Goal: Task Accomplishment & Management: Use online tool/utility

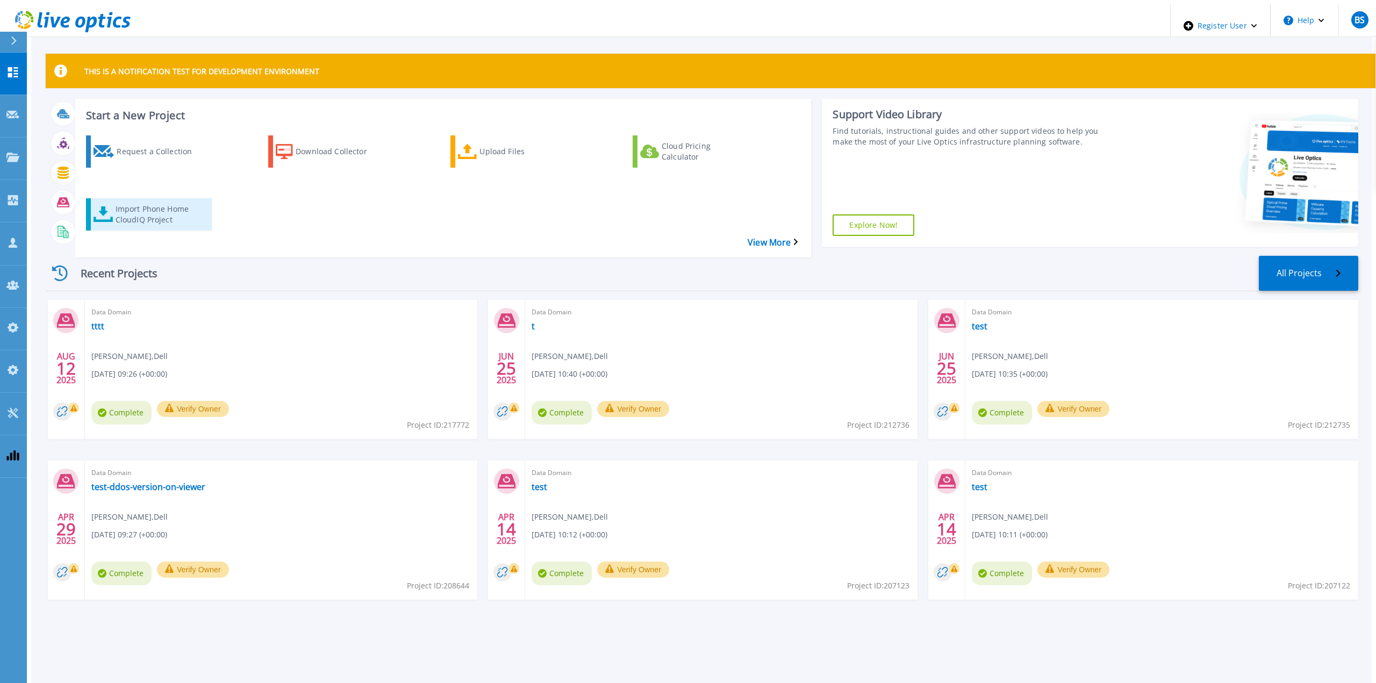
click at [137, 201] on div "Import Phone Home CloudIQ Project" at bounding box center [159, 214] width 86 height 27
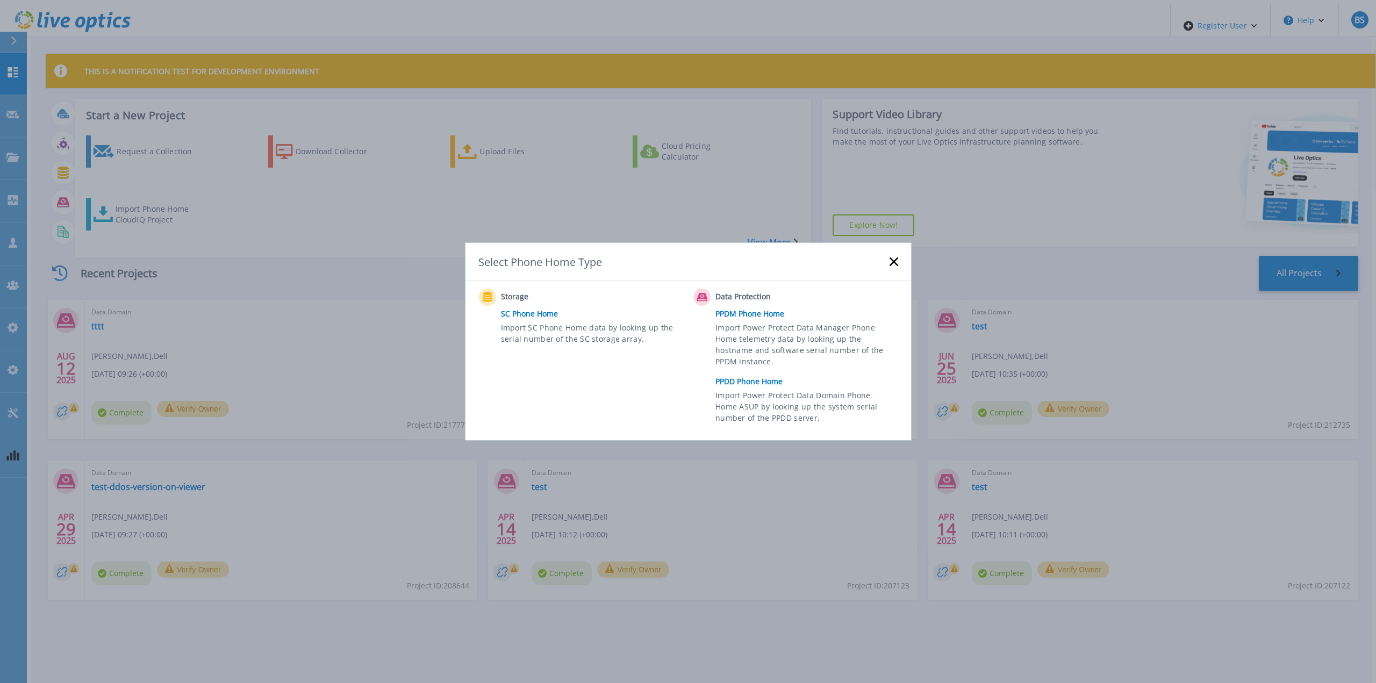
click at [742, 384] on link "PPDD Phone Home" at bounding box center [809, 382] width 188 height 16
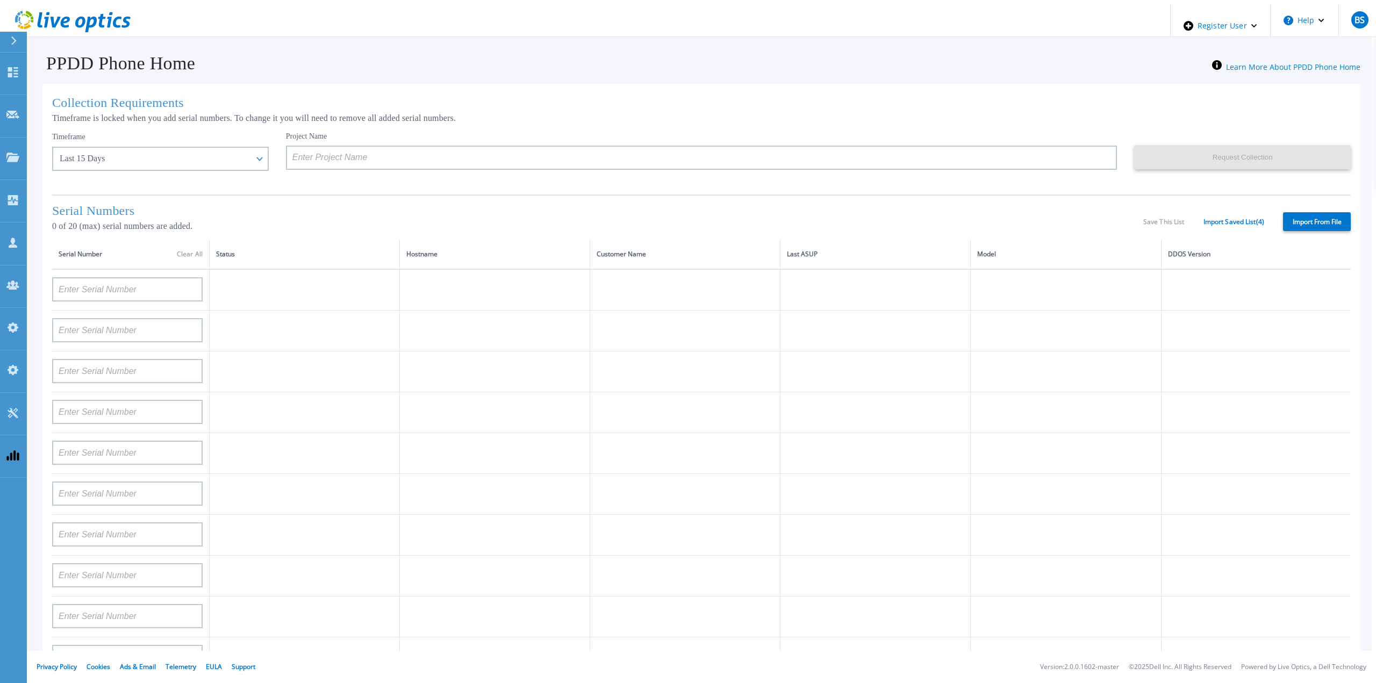
click at [1299, 223] on label "Import From File" at bounding box center [1317, 221] width 68 height 19
click at [0, 0] on input "Import From File" at bounding box center [0, 0] width 0 height 0
type input "APM00212702822"
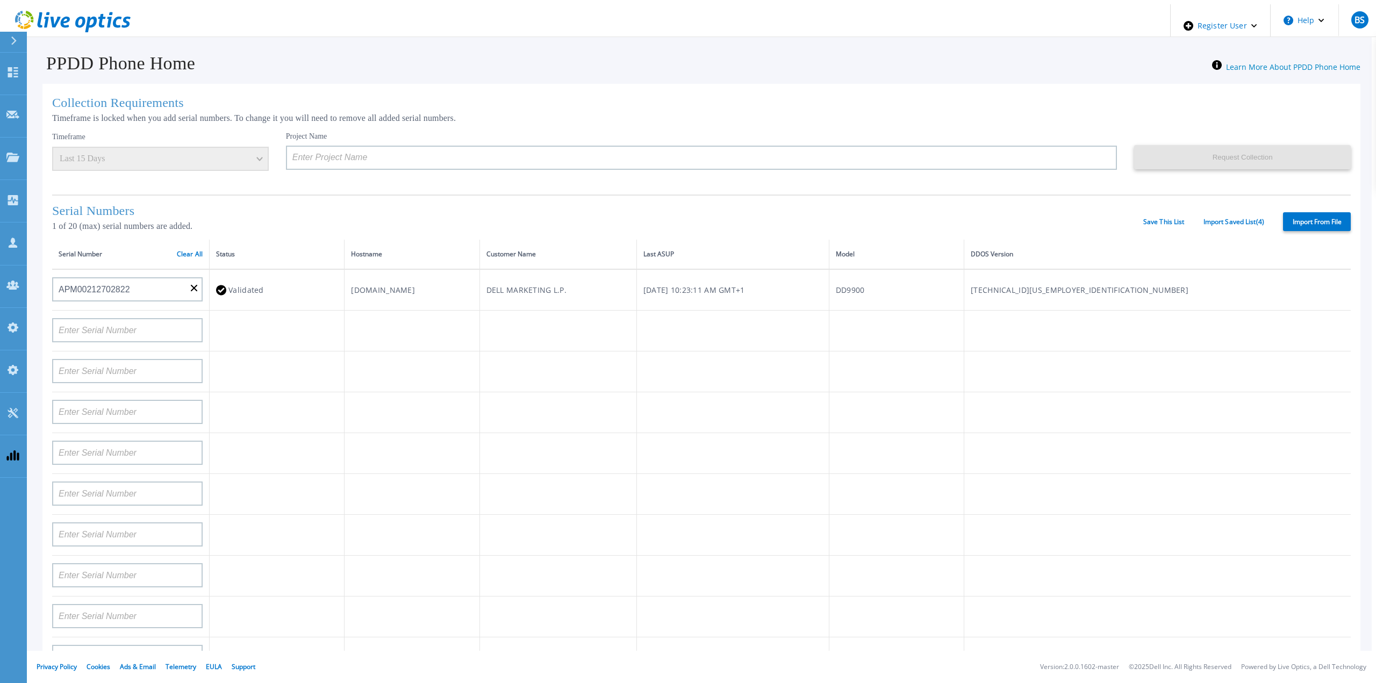
click at [1224, 225] on div "Serial Numbers 1 of 20 (max) serial numbers are added. Save This List Import Sa…" at bounding box center [701, 217] width 1299 height 45
click at [1224, 221] on link "Import Saved List ( 4 )" at bounding box center [1233, 222] width 61 height 8
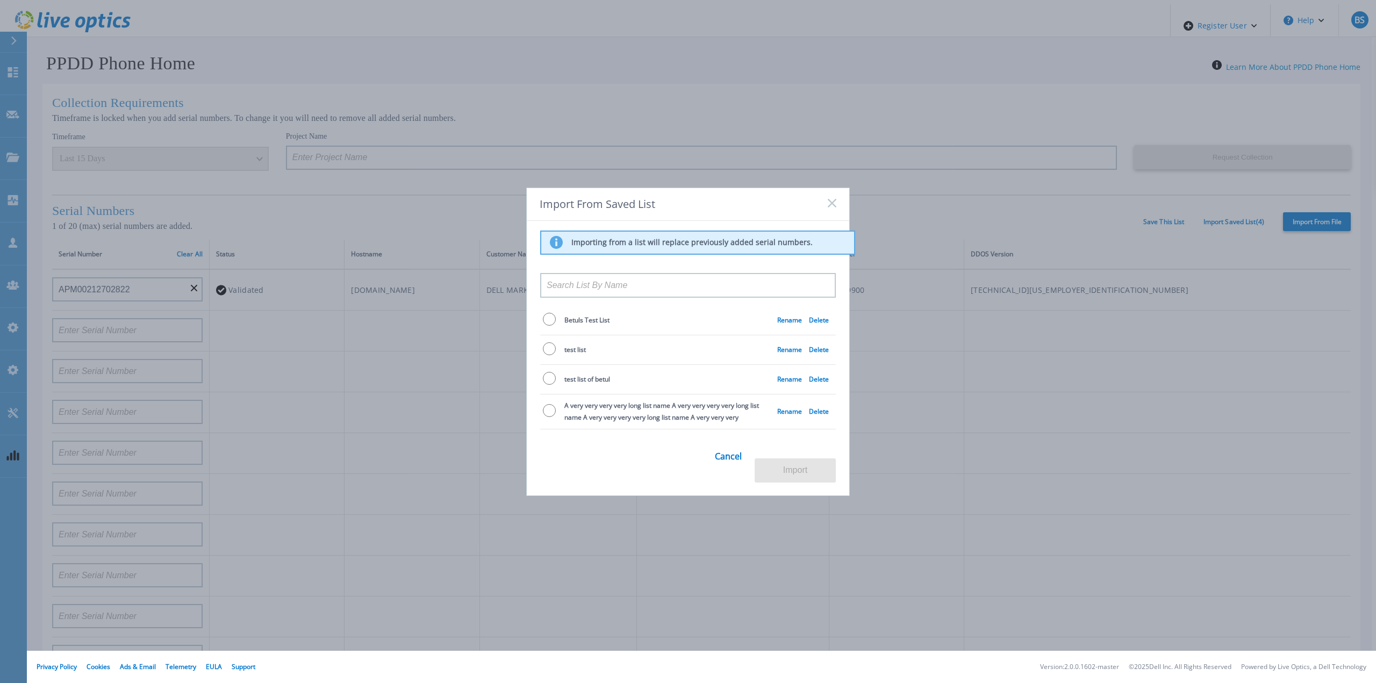
click at [704, 291] on input at bounding box center [688, 285] width 296 height 25
click at [734, 464] on link "Cancel" at bounding box center [728, 463] width 27 height 42
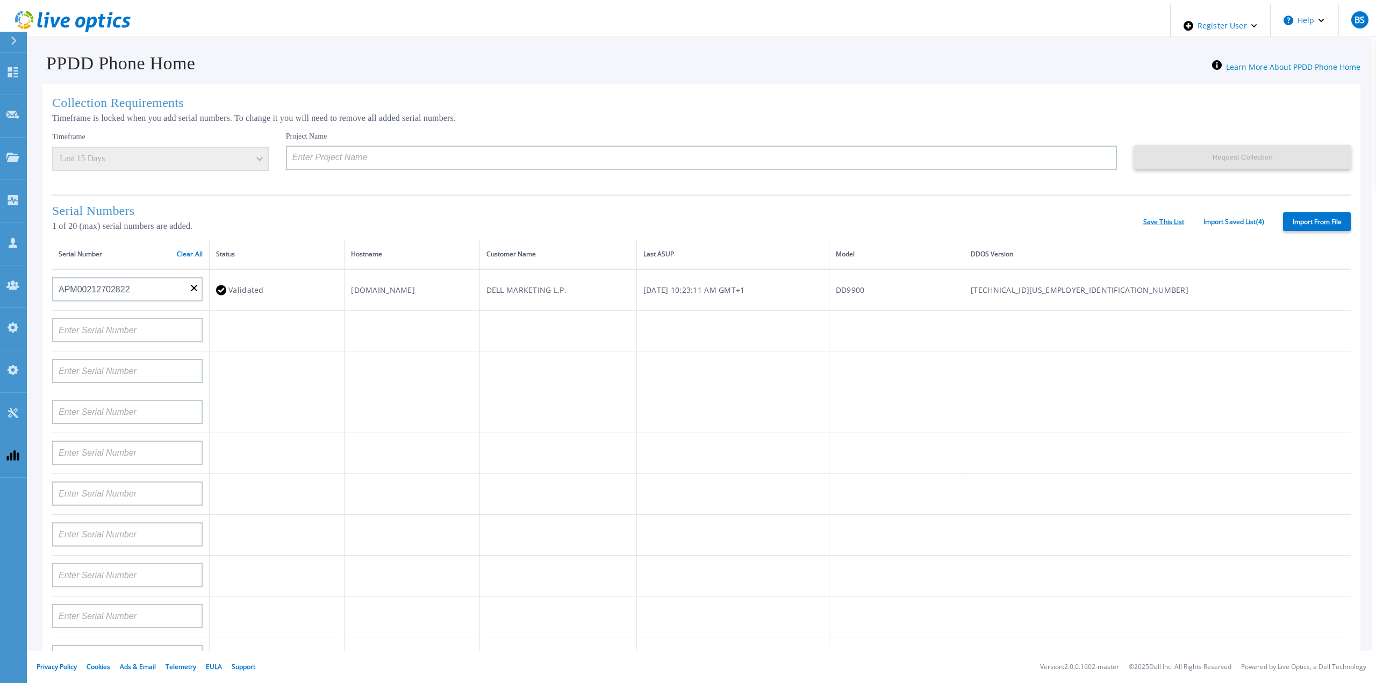
click at [1164, 219] on link "Save This List" at bounding box center [1163, 222] width 41 height 8
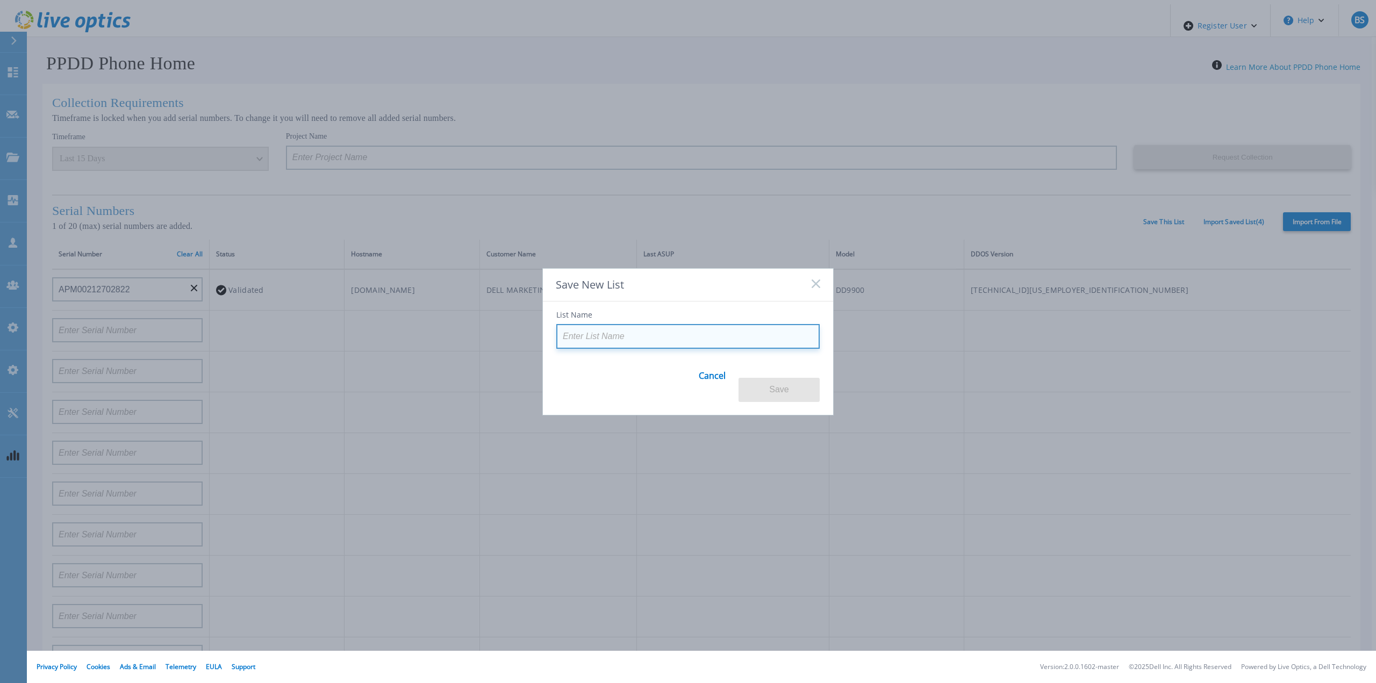
click at [652, 349] on input at bounding box center [687, 336] width 263 height 25
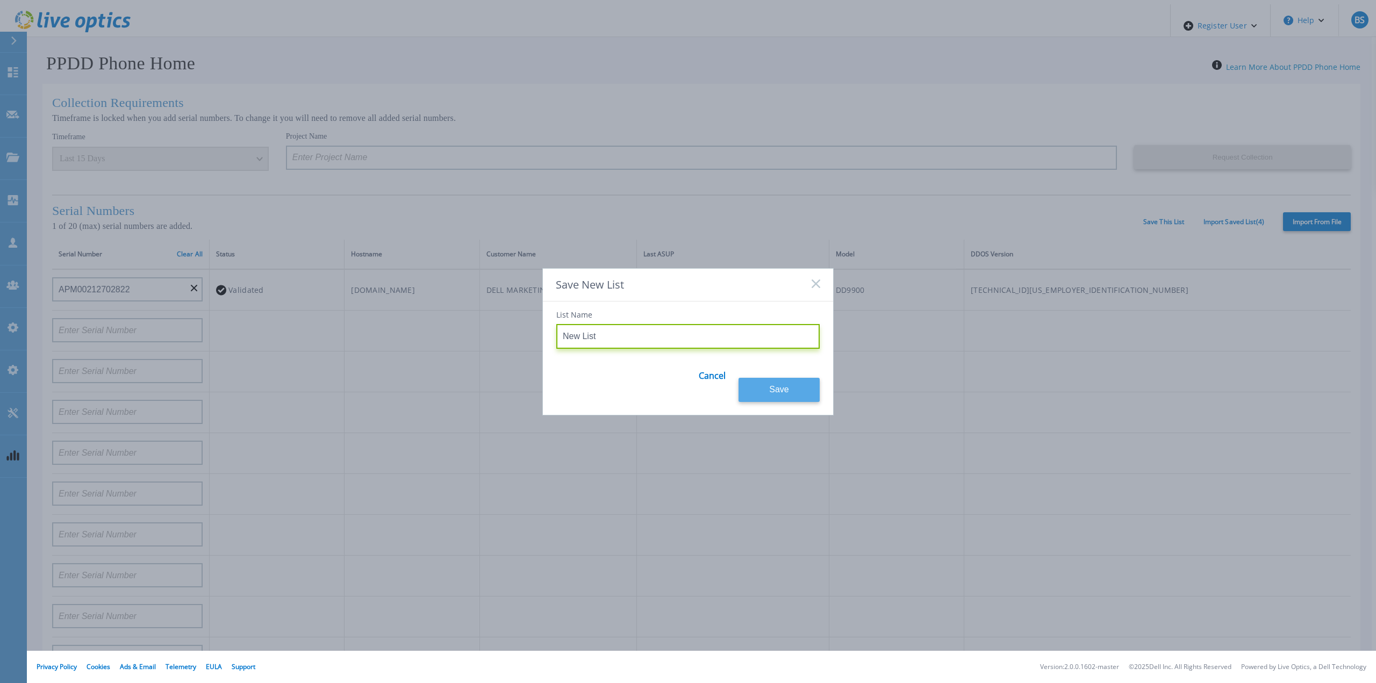
type input "New List"
click at [779, 386] on button "Save" at bounding box center [778, 390] width 81 height 24
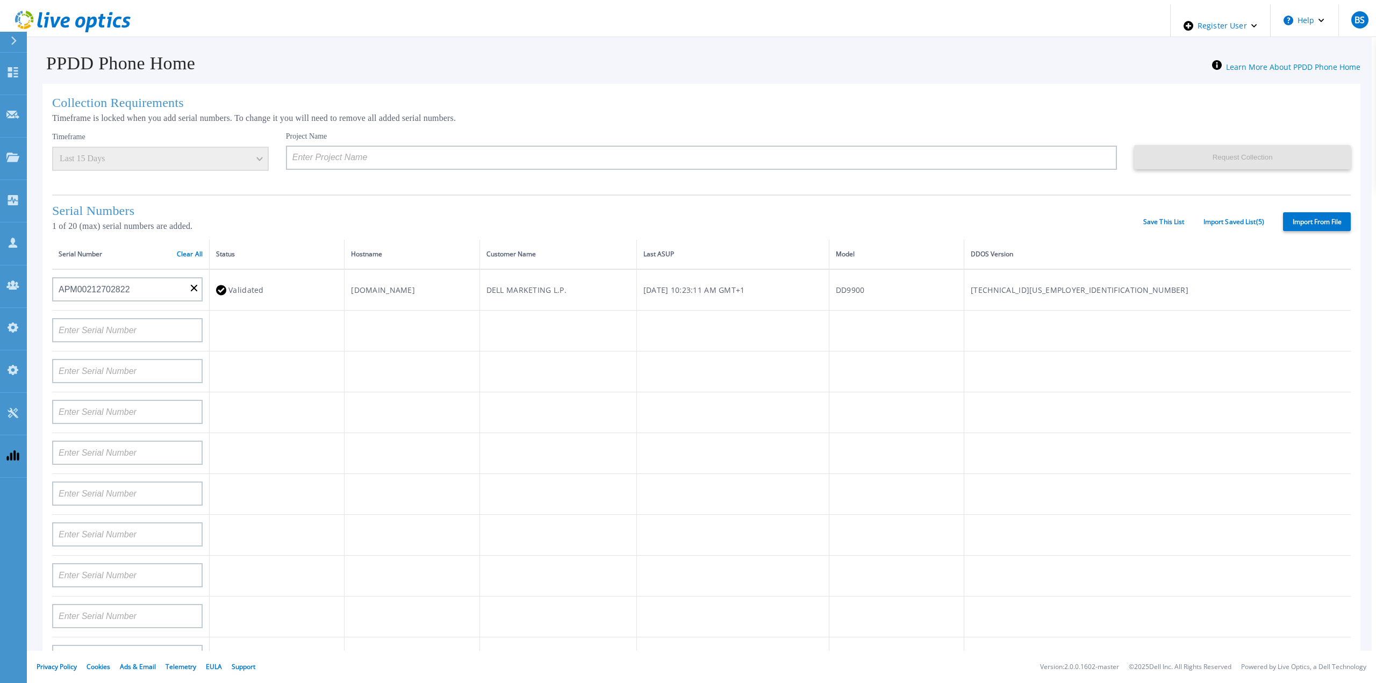
click at [1235, 227] on div "Serial Numbers 1 of 20 (max) serial numbers are added. Save This List Import Sa…" at bounding box center [701, 217] width 1299 height 45
click at [1236, 220] on link "Import Saved List ( 5 )" at bounding box center [1233, 222] width 61 height 8
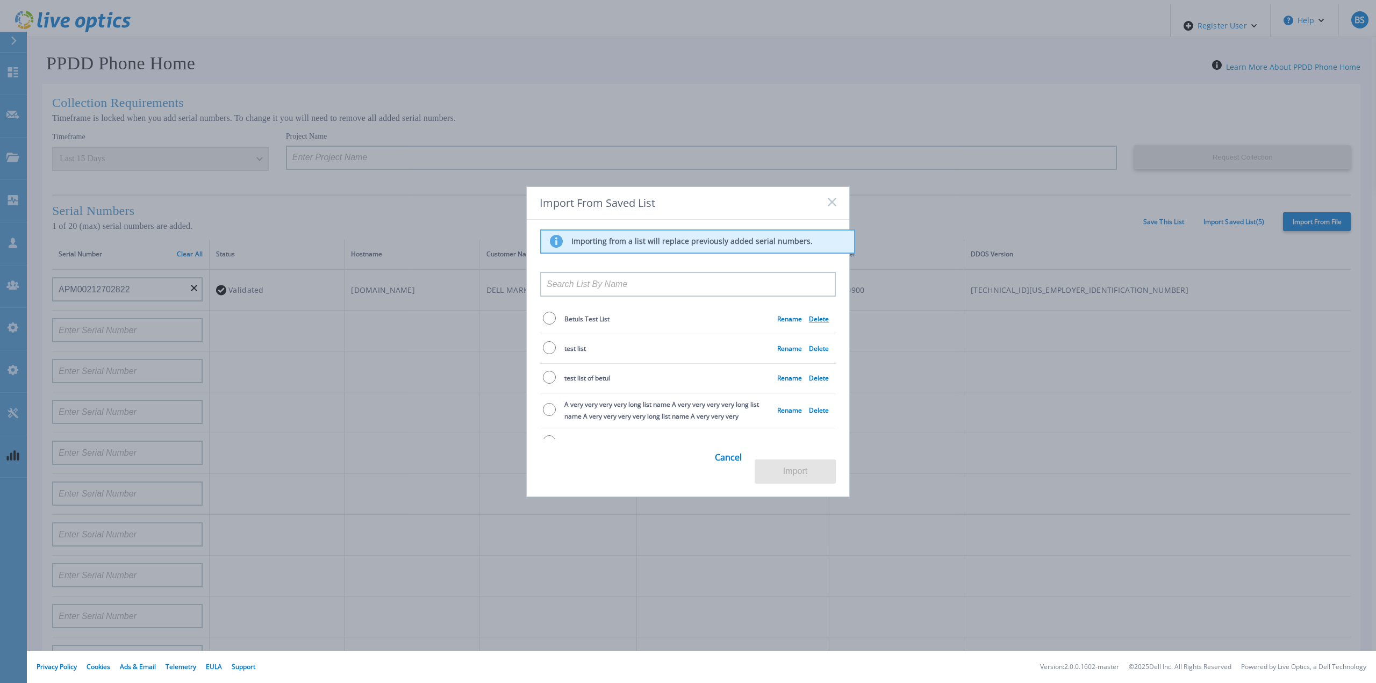
click at [816, 324] on link "Delete" at bounding box center [819, 318] width 20 height 9
click at [831, 209] on div "Import From Saved List" at bounding box center [688, 203] width 322 height 33
click at [831, 206] on icon at bounding box center [832, 202] width 9 height 9
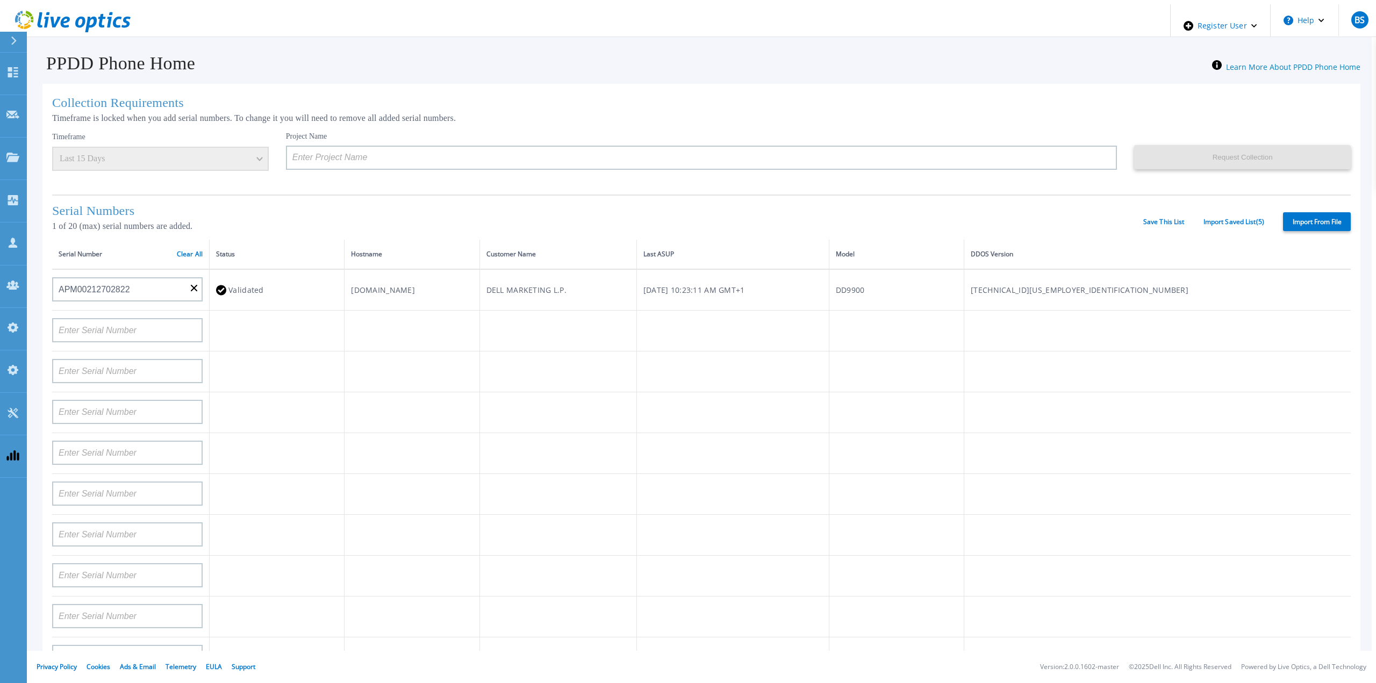
click at [479, 352] on td at bounding box center [412, 372] width 135 height 41
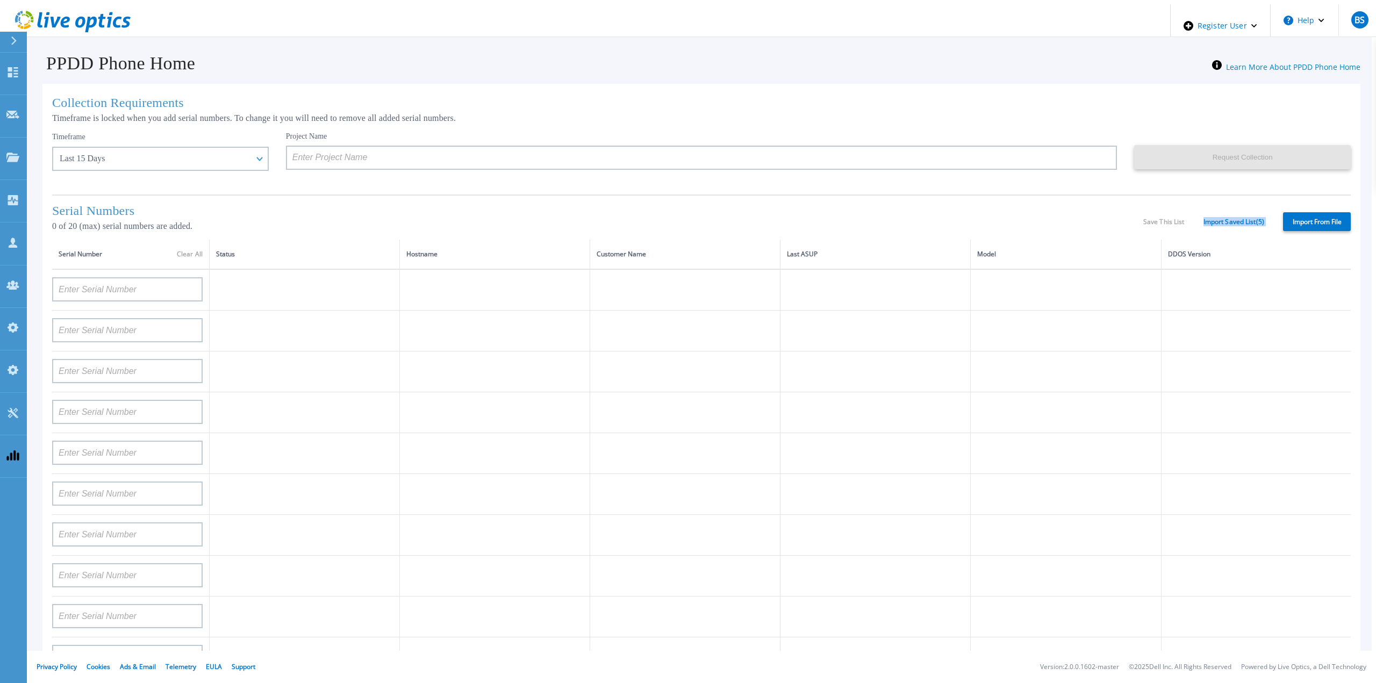
drag, startPoint x: 1202, startPoint y: 217, endPoint x: 1279, endPoint y: 217, distance: 76.9
click at [1279, 217] on div "Serial Numbers 0 of 20 (max) serial numbers are added. Save This List Import Sa…" at bounding box center [701, 217] width 1299 height 45
click at [1086, 211] on h1 "Serial Numbers" at bounding box center [597, 211] width 1091 height 15
drag, startPoint x: 1281, startPoint y: 223, endPoint x: 1132, endPoint y: 224, distance: 148.3
click at [1132, 224] on div "Serial Numbers 0 of 20 (max) serial numbers are added. Save This List Import Sa…" at bounding box center [701, 217] width 1299 height 45
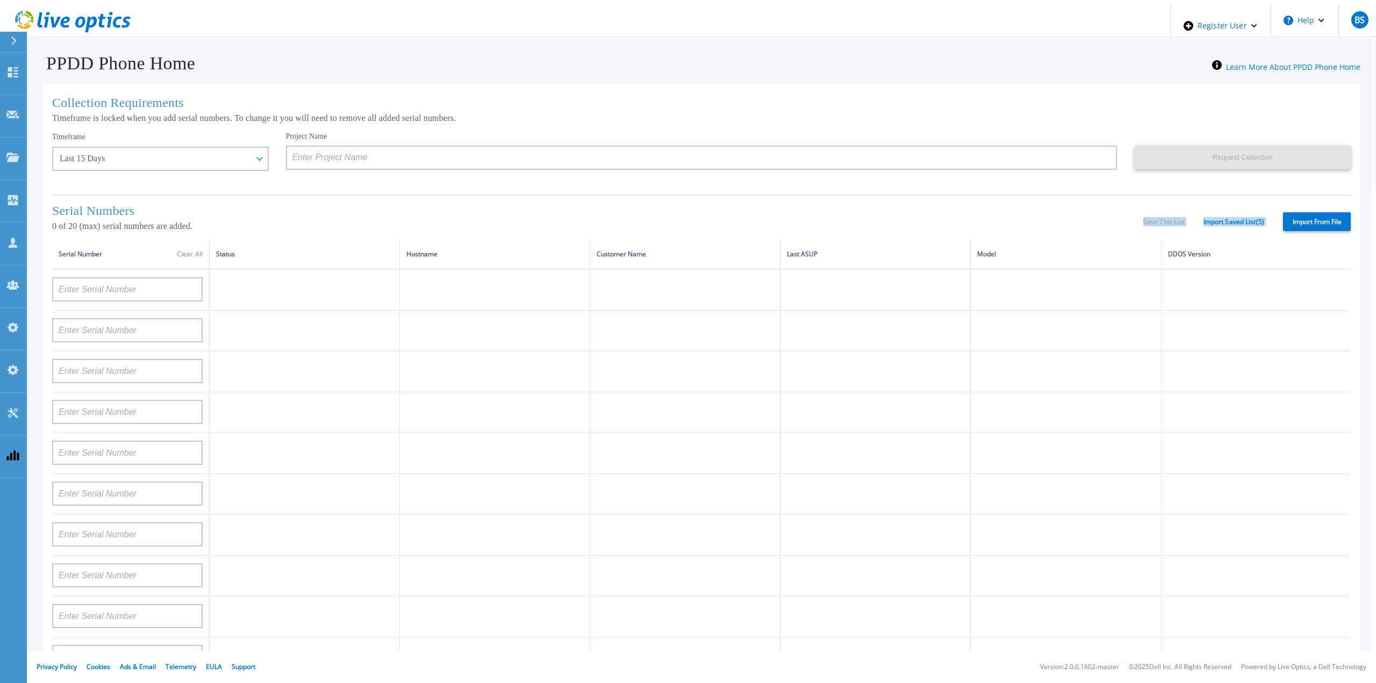
click at [1095, 218] on div "Serial Numbers 0 of 20 (max) serial numbers are added." at bounding box center [597, 222] width 1091 height 36
click at [1170, 219] on div "Save This List Import Saved List ( 5 )" at bounding box center [1203, 222] width 121 height 8
drag, startPoint x: 1206, startPoint y: 220, endPoint x: 1276, endPoint y: 221, distance: 69.9
click at [1276, 221] on div "Serial Numbers 0 of 20 (max) serial numbers are added. Save This List Import Sa…" at bounding box center [701, 217] width 1299 height 45
click at [142, 285] on input at bounding box center [127, 289] width 150 height 24
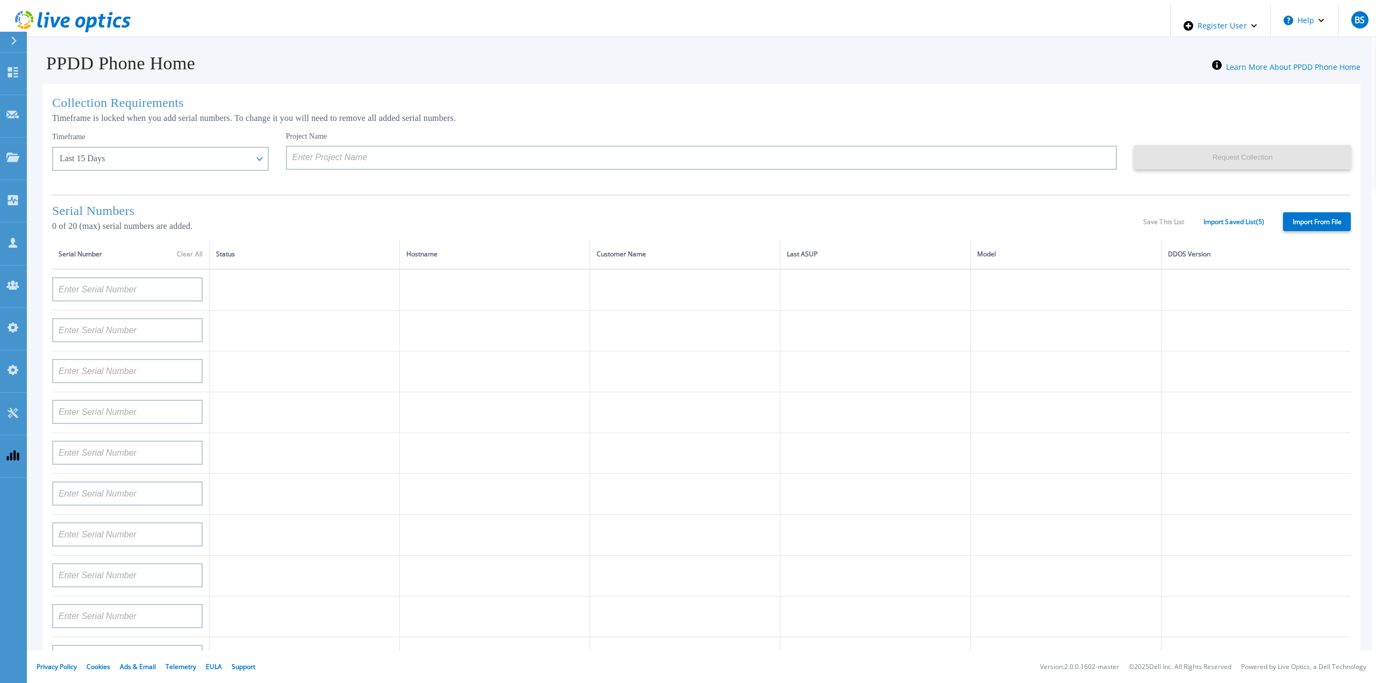
click at [1328, 217] on label "Import From File" at bounding box center [1317, 221] width 68 height 19
click at [0, 0] on input "Import From File" at bounding box center [0, 0] width 0 height 0
type input "APM00212702822"
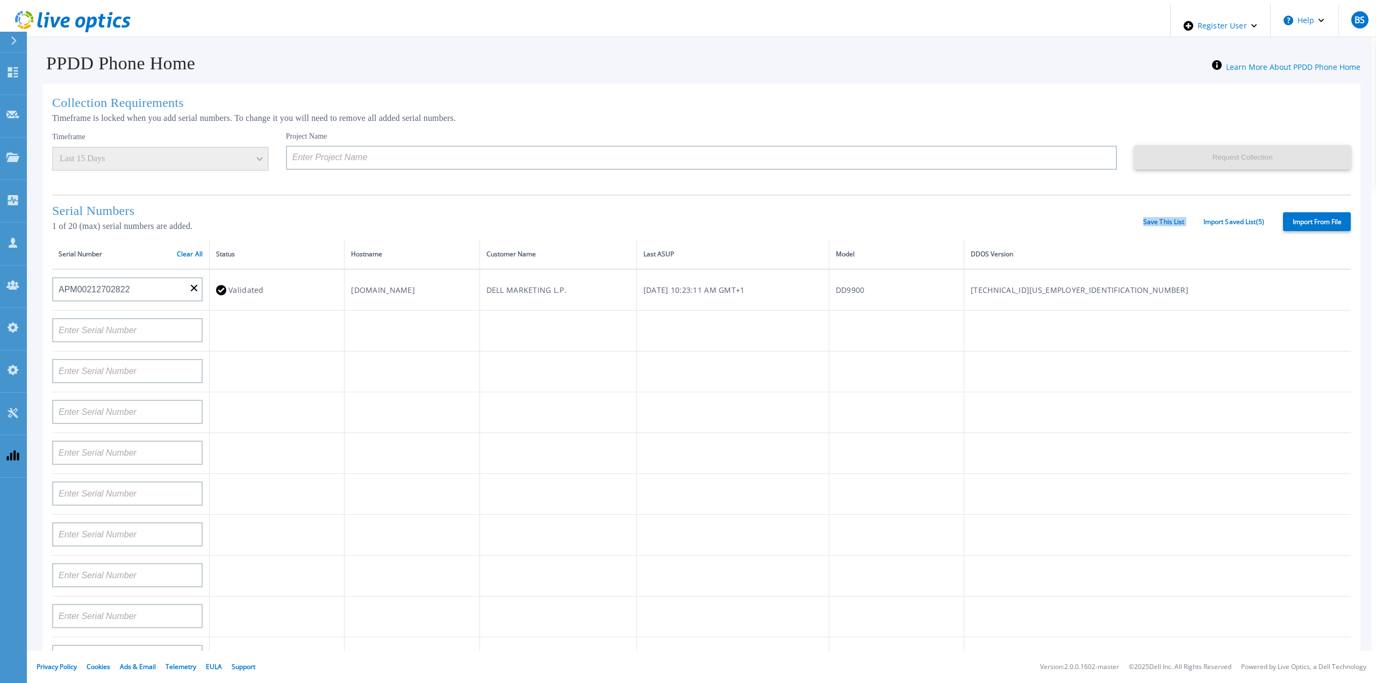
drag, startPoint x: 1128, startPoint y: 223, endPoint x: 1196, endPoint y: 218, distance: 69.0
click at [1196, 218] on div "Serial Numbers 1 of 20 (max) serial numbers are added. Save This List Import Sa…" at bounding box center [701, 217] width 1299 height 45
click at [1196, 221] on div "Save This List Import Saved List ( 5 )" at bounding box center [1203, 222] width 121 height 8
click at [1171, 218] on link "Save This List" at bounding box center [1163, 222] width 41 height 8
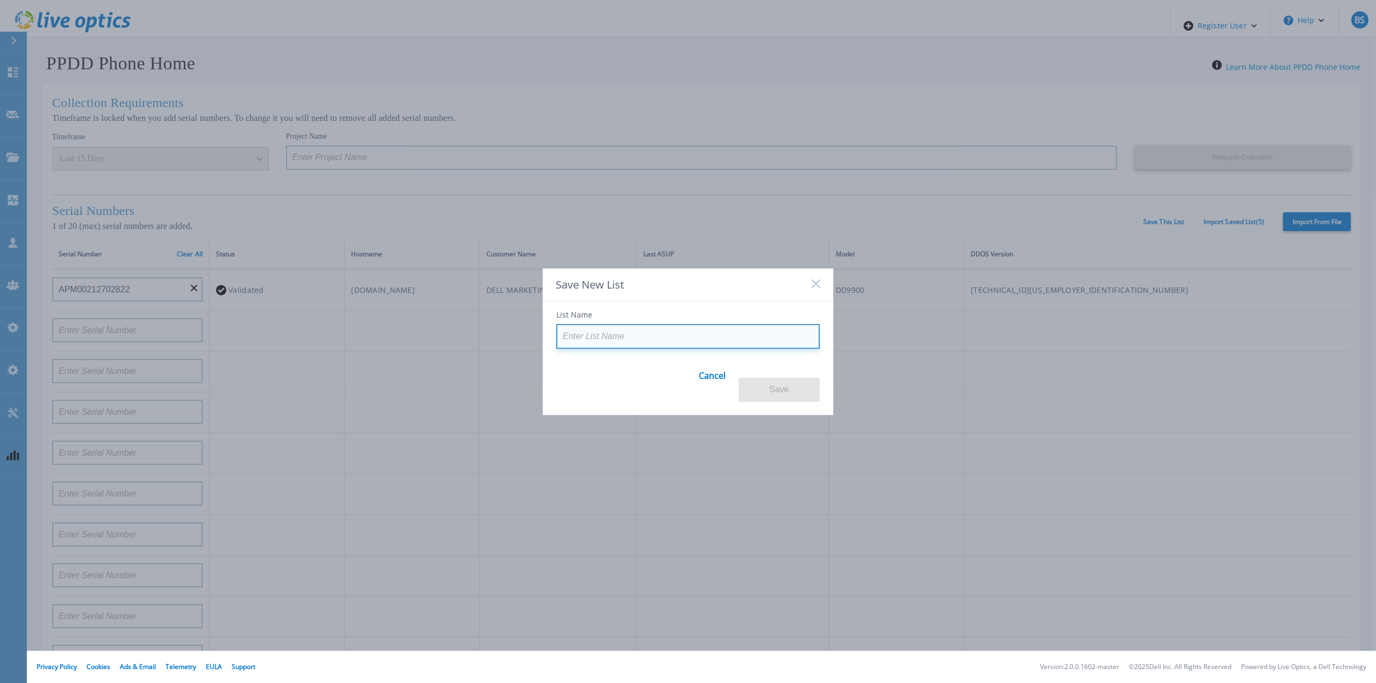
click at [593, 349] on input at bounding box center [687, 336] width 263 height 25
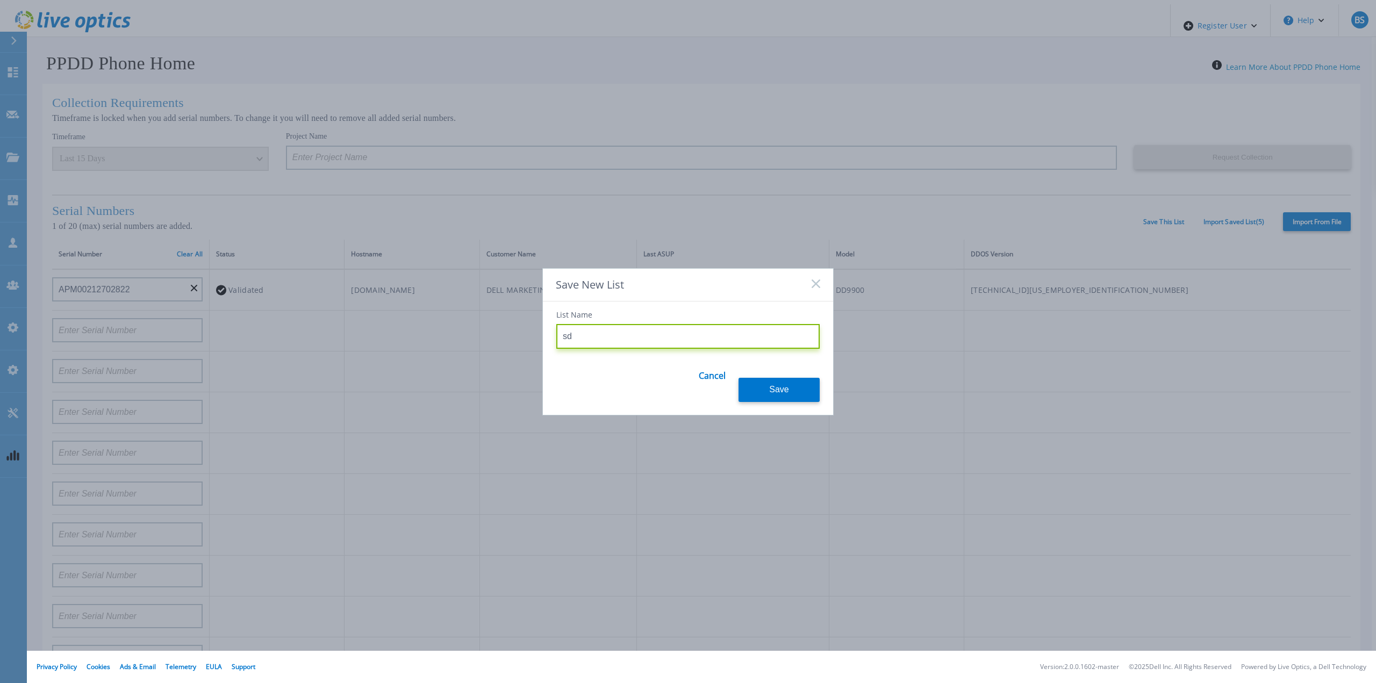
type input "s"
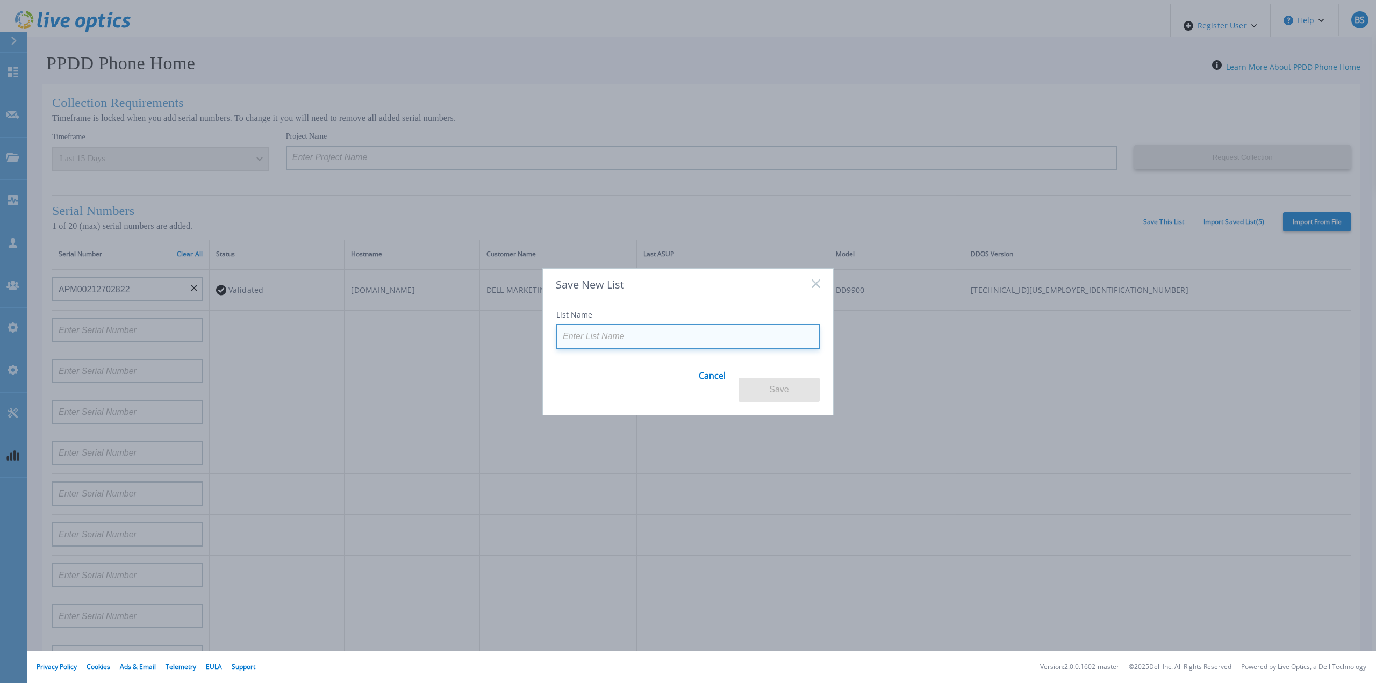
type input "b"
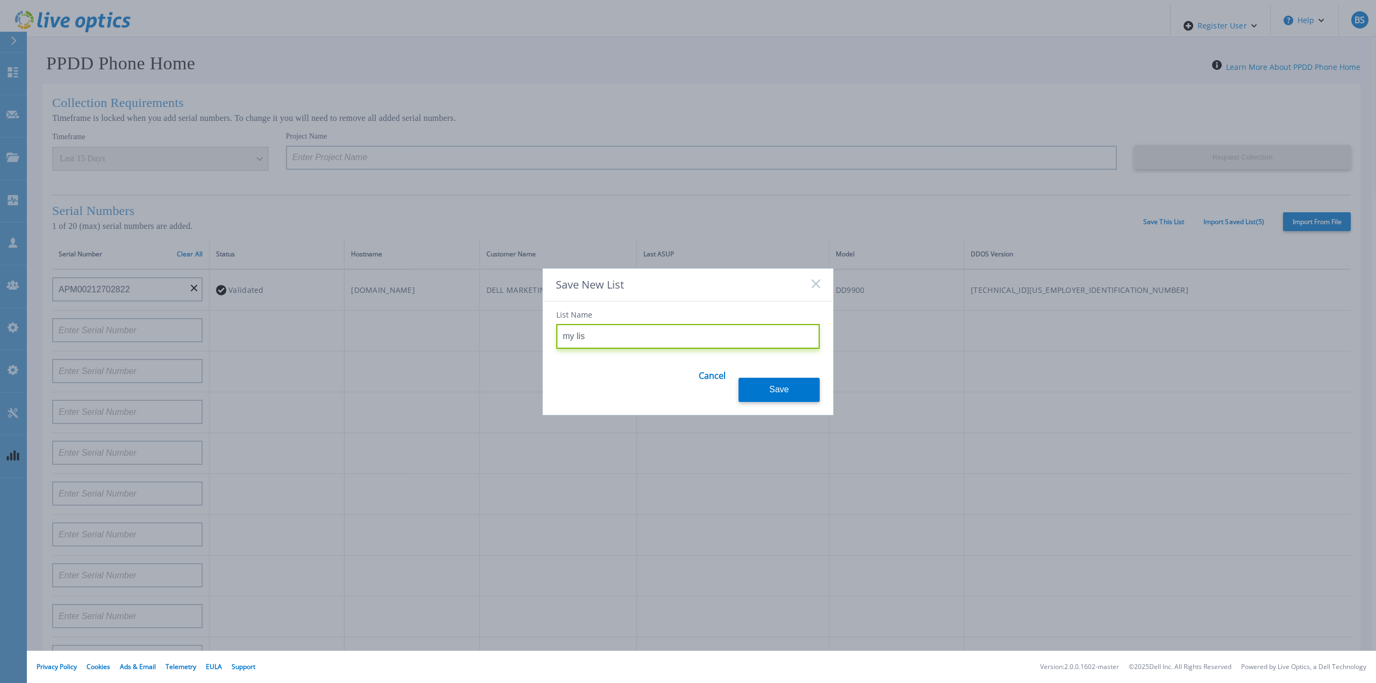
type input "my list"
drag, startPoint x: 618, startPoint y: 349, endPoint x: 534, endPoint y: 347, distance: 84.4
click at [537, 347] on div "Save New List List Name my list Cancel Save" at bounding box center [688, 341] width 1376 height 683
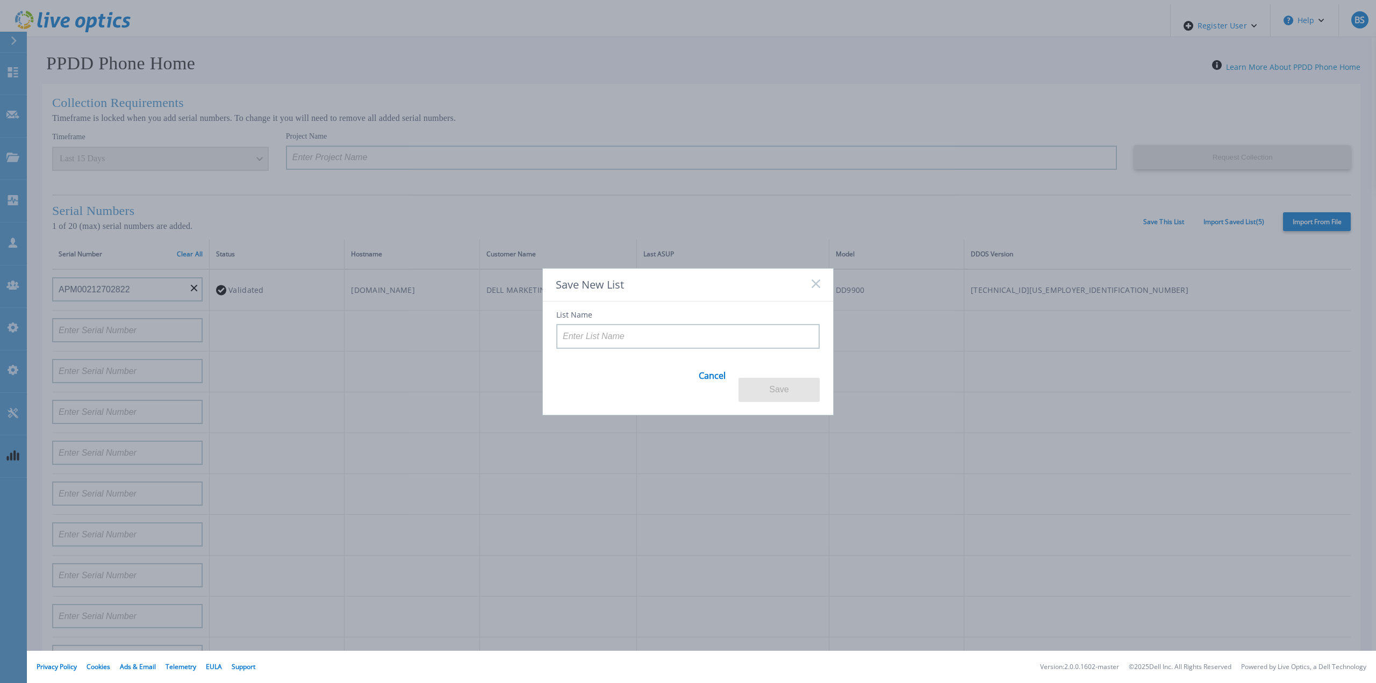
click at [814, 288] on rect at bounding box center [815, 283] width 9 height 9
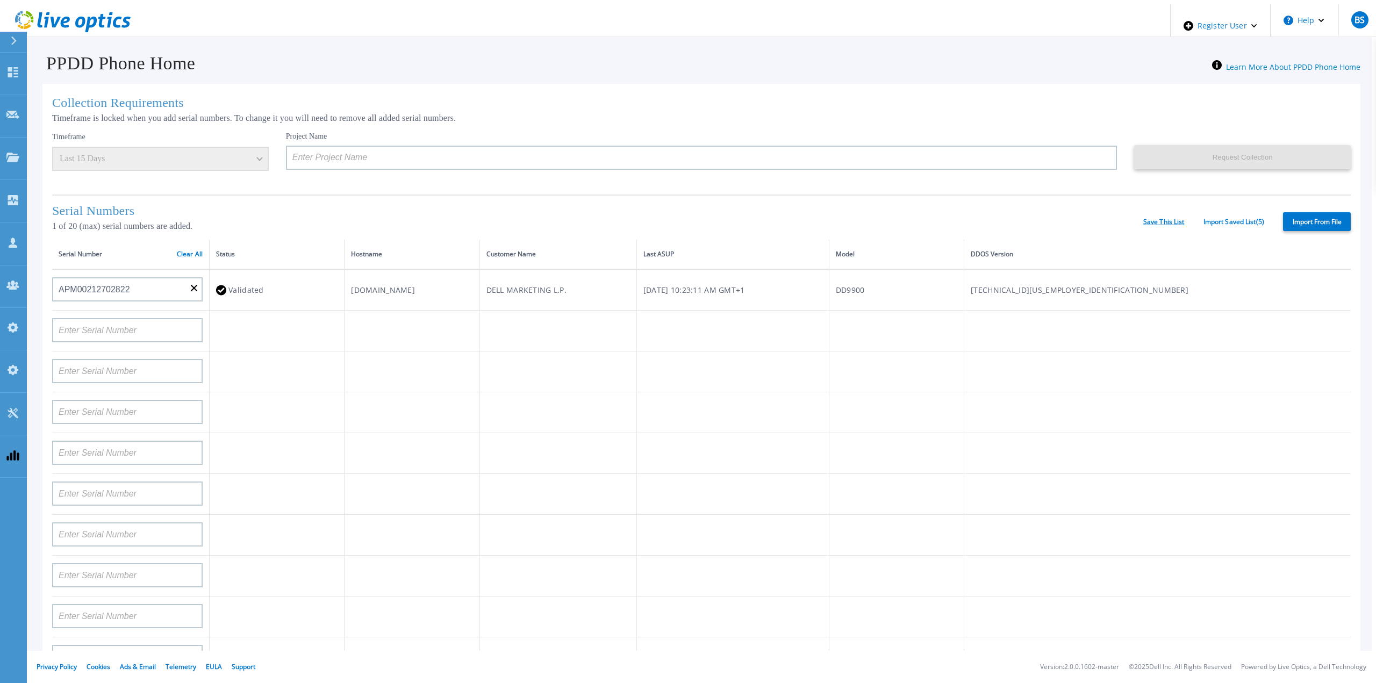
click at [1170, 218] on link "Save This List" at bounding box center [1163, 222] width 41 height 8
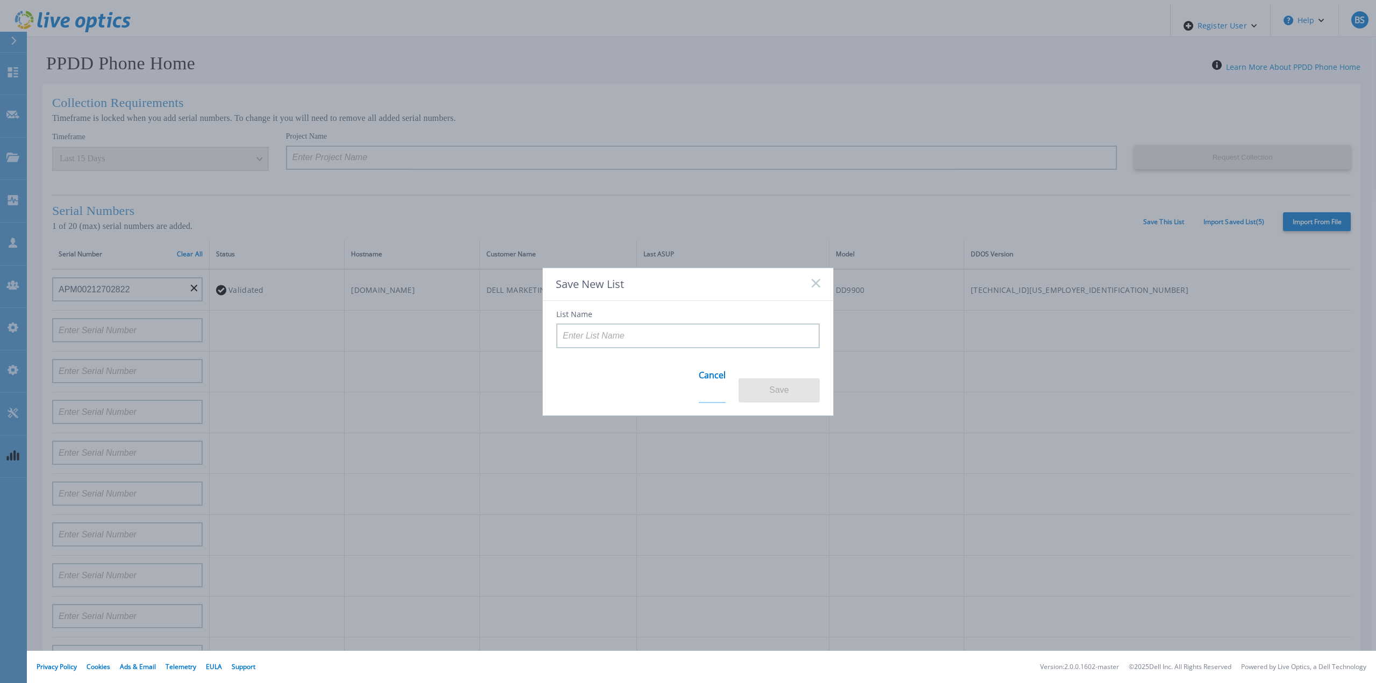
click at [719, 385] on link "Cancel" at bounding box center [712, 382] width 27 height 42
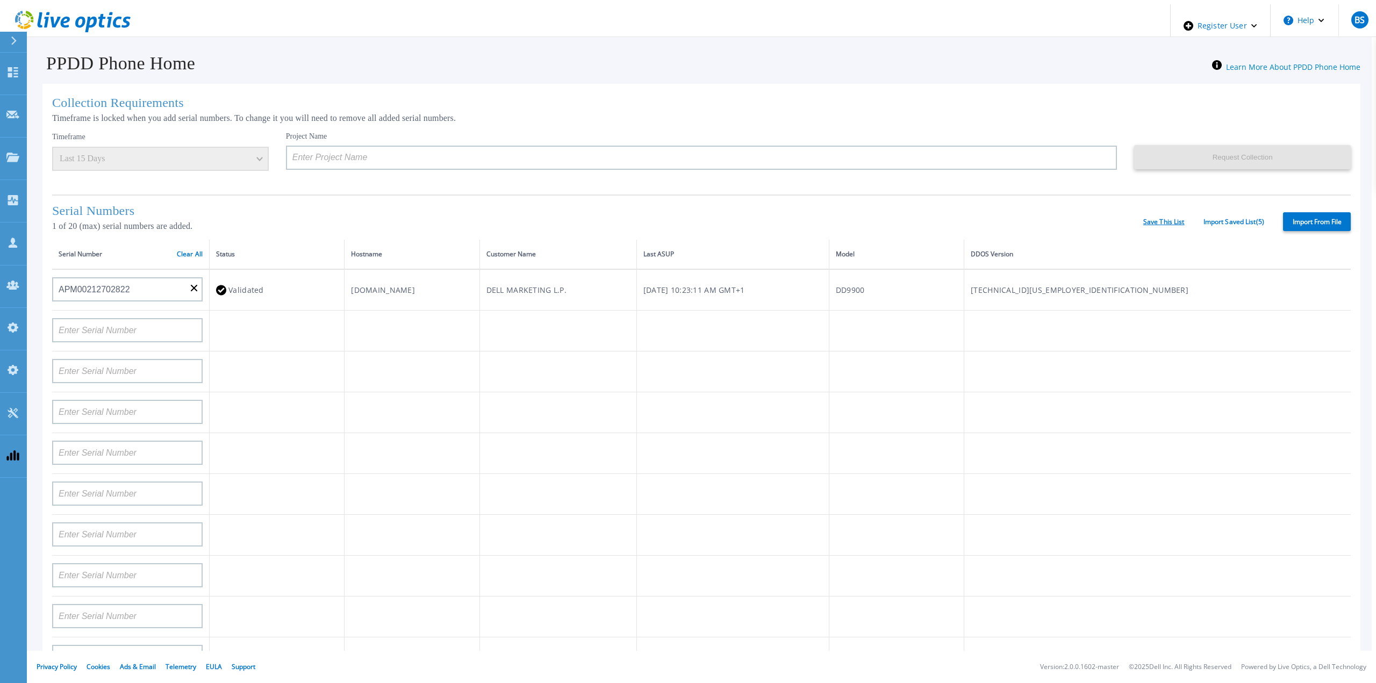
click at [1161, 218] on link "Save This List" at bounding box center [1163, 222] width 41 height 8
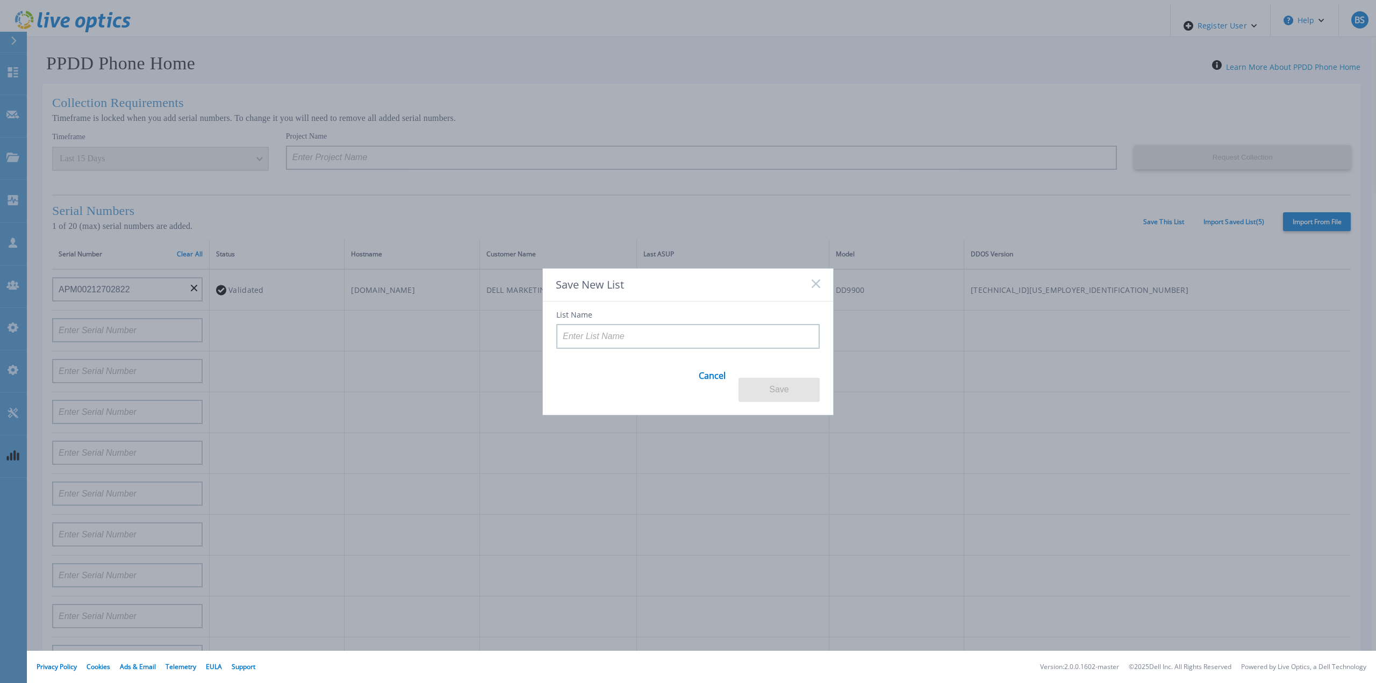
click at [817, 288] on icon at bounding box center [816, 283] width 9 height 9
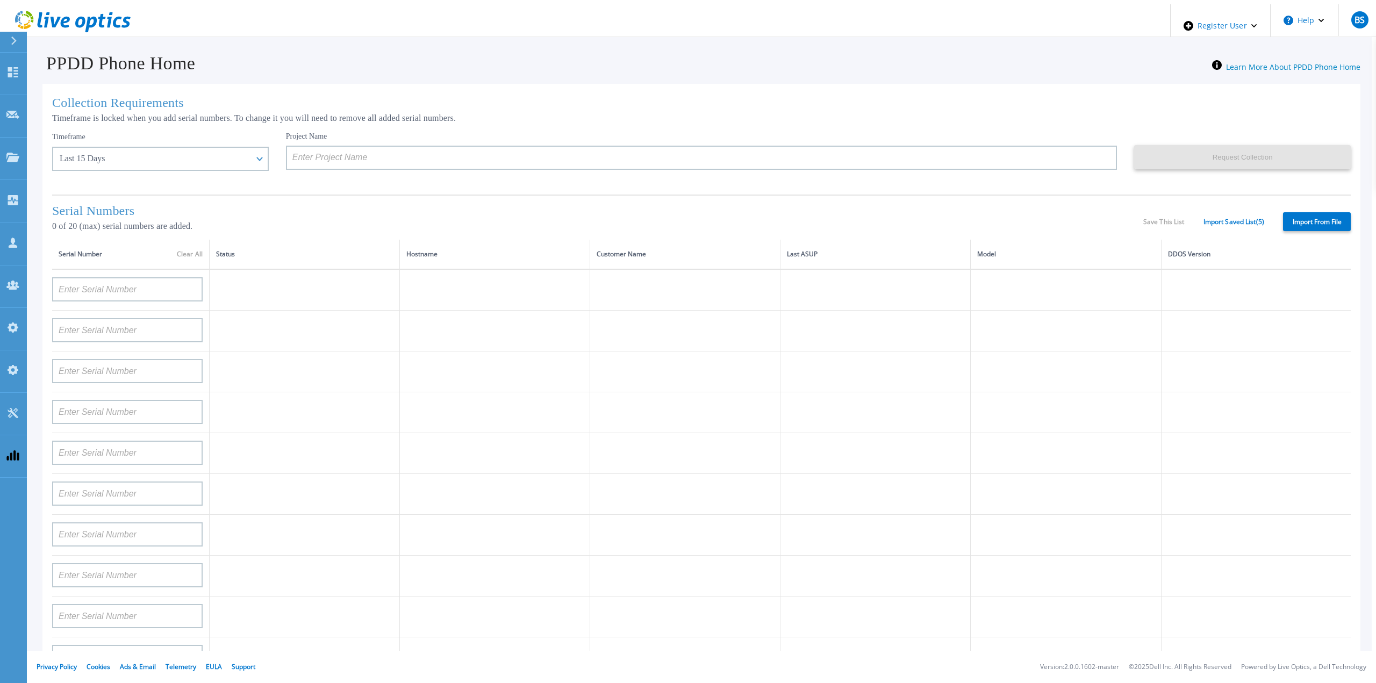
click at [937, 15] on header "Register User Help BS Dell Admin User Betul Sahin Betul.Sahin@dell.com Dell My …" at bounding box center [692, 20] width 1376 height 33
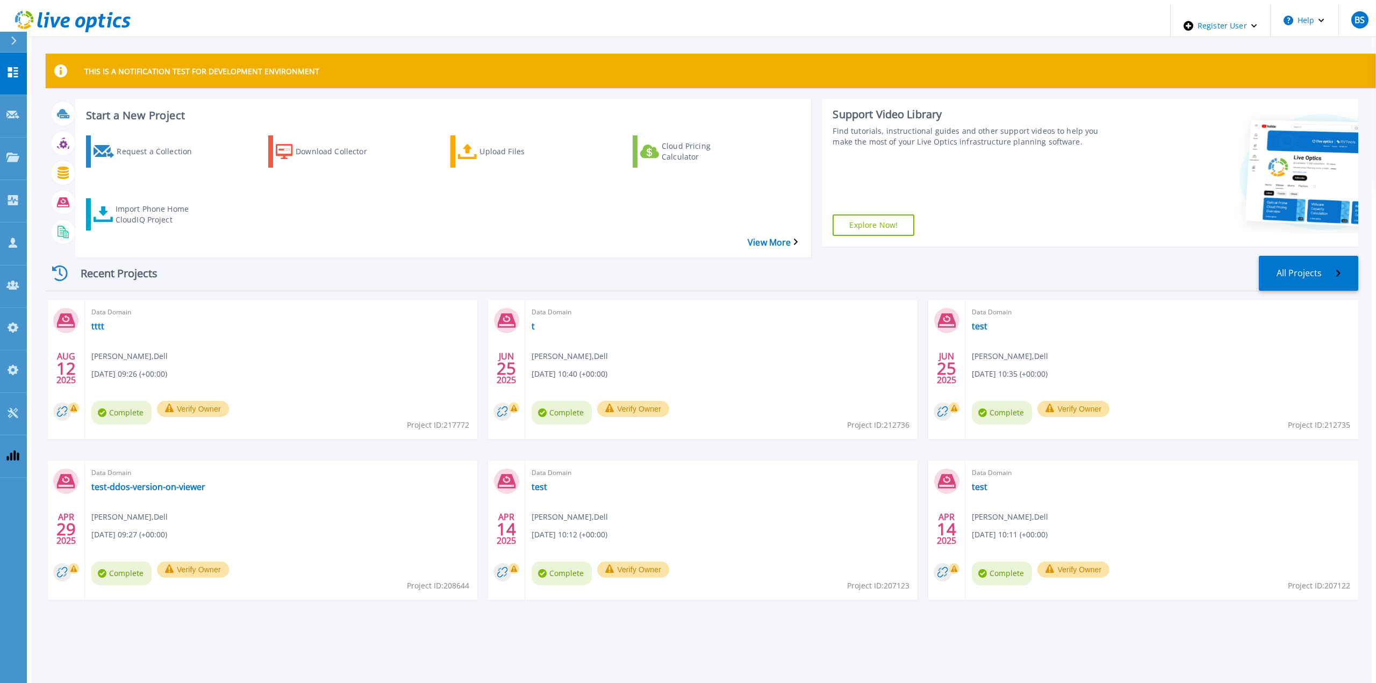
click at [453, 12] on header "Register User Help BS Dell Admin User Betul Sahin Betul.Sahin@dell.com Dell My …" at bounding box center [692, 20] width 1376 height 33
click at [10, 67] on icon at bounding box center [13, 72] width 10 height 10
click at [134, 204] on div "Import Phone Home CloudIQ Project" at bounding box center [159, 214] width 86 height 27
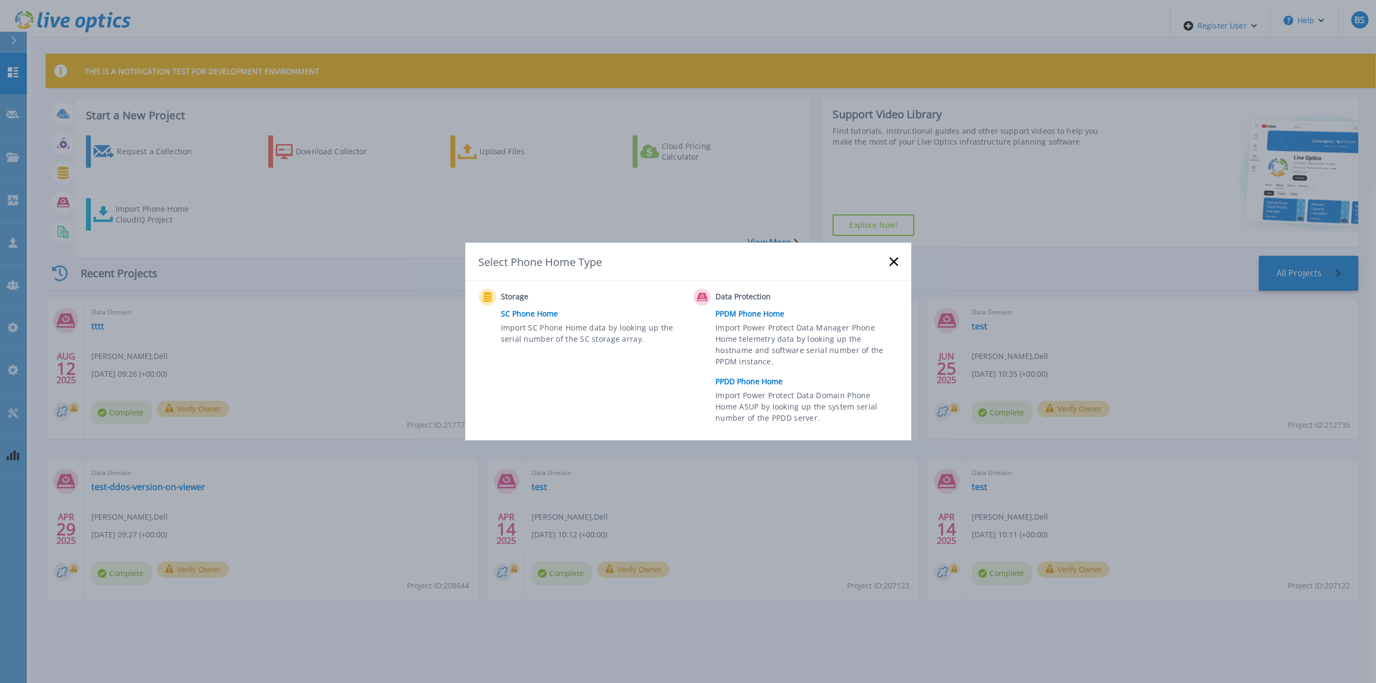
click at [762, 382] on link "PPDD Phone Home" at bounding box center [809, 382] width 188 height 16
